Goal: Navigation & Orientation: Understand site structure

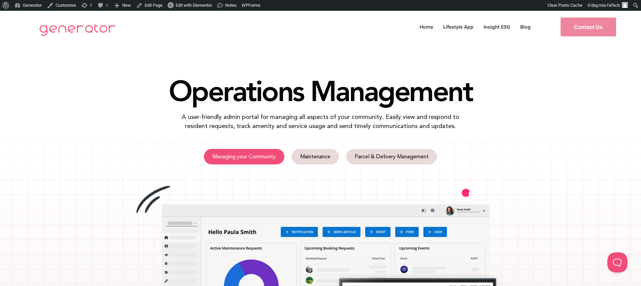
click at [254, 154] on span "Managing your Community" at bounding box center [244, 156] width 64 height 5
click at [277, 159] on link "Managing your Community" at bounding box center [244, 156] width 80 height 15
click at [261, 159] on span "Managing your Community" at bounding box center [244, 156] width 64 height 5
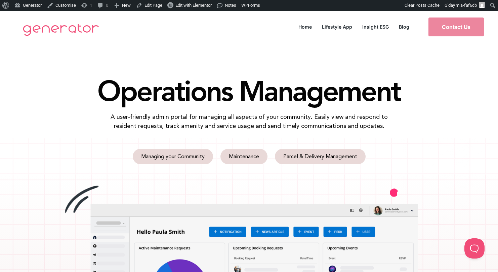
click at [57, 31] on img at bounding box center [61, 29] width 83 height 27
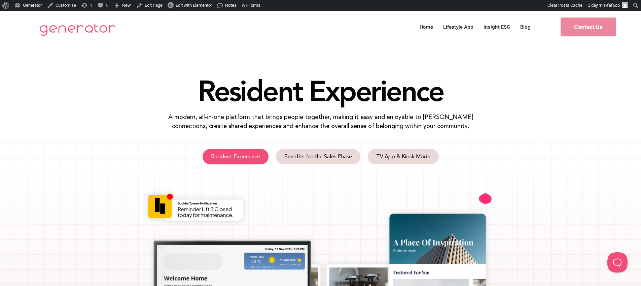
click at [221, 150] on link "Resident Experience" at bounding box center [235, 156] width 66 height 15
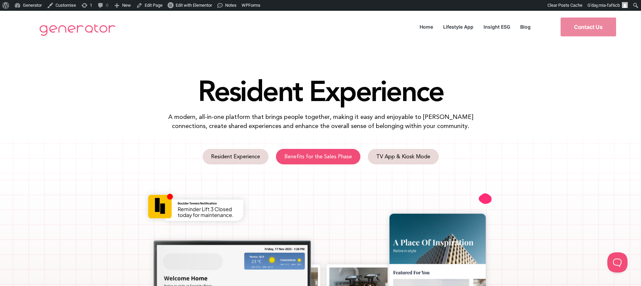
click at [356, 154] on link "Benefits for the Sales Phase" at bounding box center [318, 156] width 84 height 15
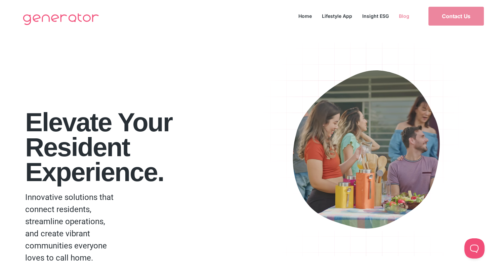
click at [398, 16] on link "Blog" at bounding box center [404, 15] width 21 height 9
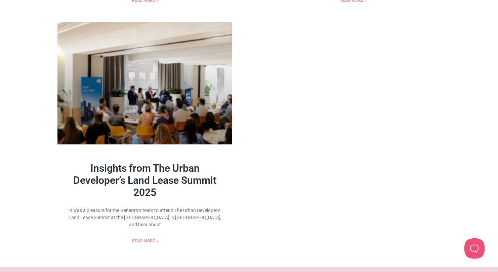
scroll to position [955, 0]
